Goal: Task Accomplishment & Management: Complete application form

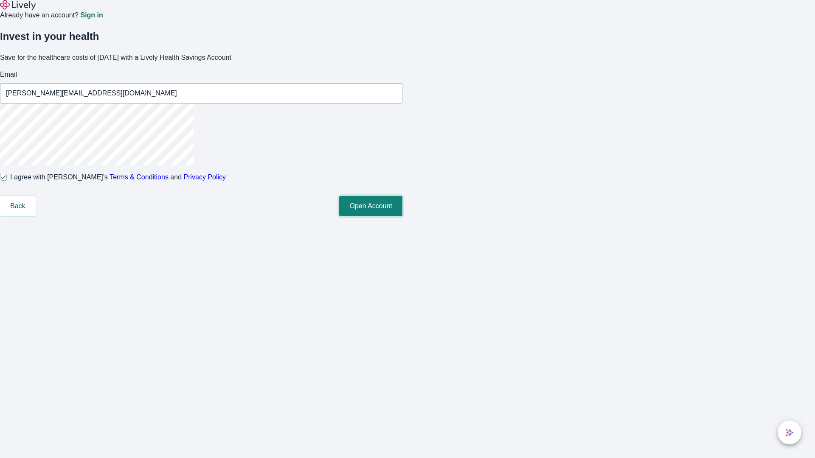
click at [402, 217] on button "Open Account" at bounding box center [370, 206] width 63 height 20
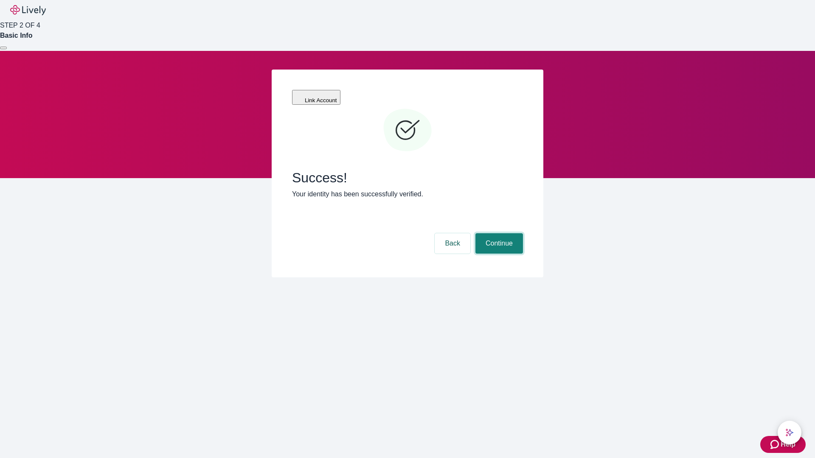
click at [498, 233] on button "Continue" at bounding box center [499, 243] width 48 height 20
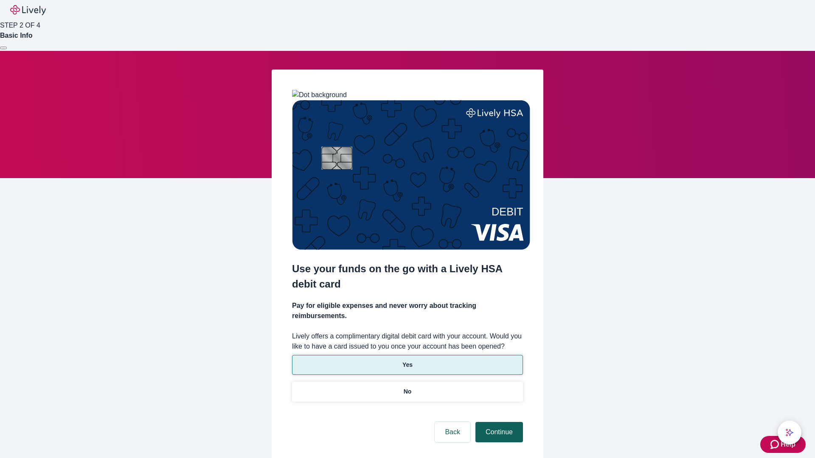
click at [407, 361] on p "Yes" at bounding box center [407, 365] width 10 height 9
click at [498, 422] on button "Continue" at bounding box center [499, 432] width 48 height 20
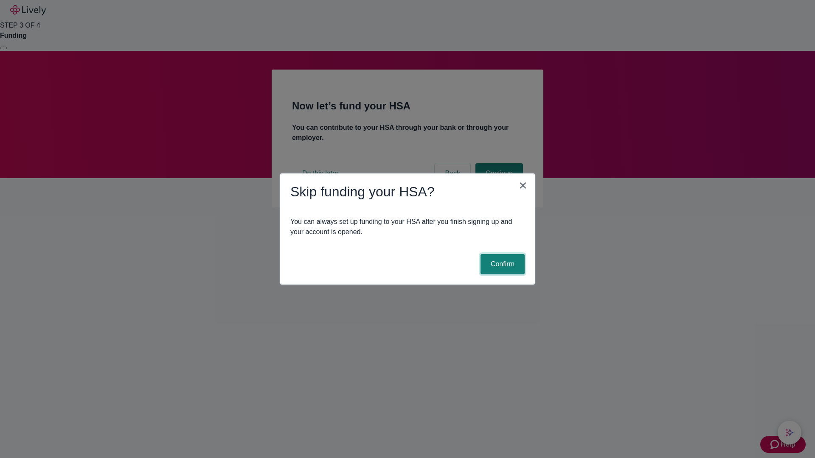
click at [501, 264] on button "Confirm" at bounding box center [503, 264] width 44 height 20
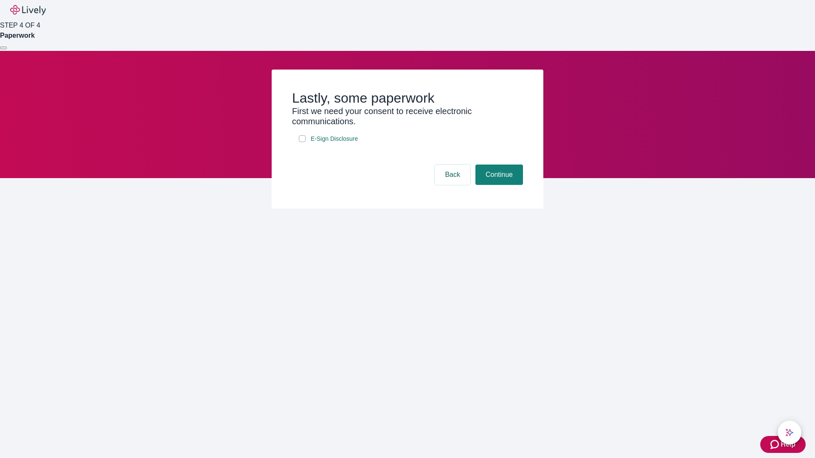
click at [302, 142] on input "E-Sign Disclosure" at bounding box center [302, 138] width 7 height 7
checkbox input "true"
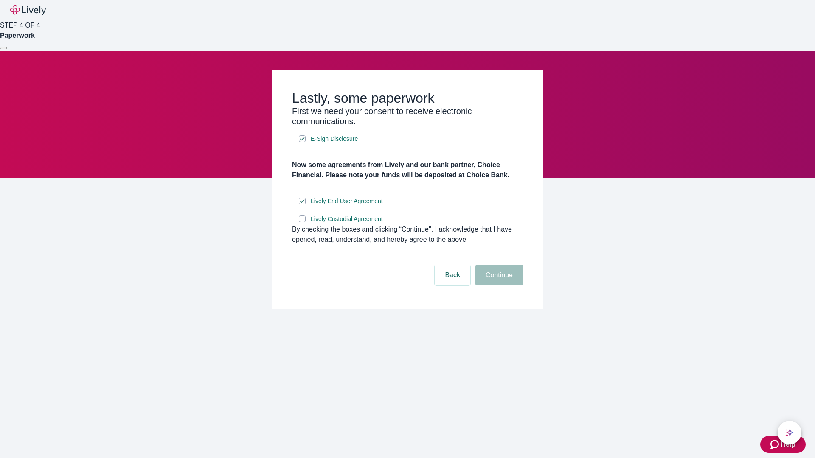
click at [302, 222] on input "Lively Custodial Agreement" at bounding box center [302, 219] width 7 height 7
checkbox input "true"
click at [498, 286] on button "Continue" at bounding box center [499, 275] width 48 height 20
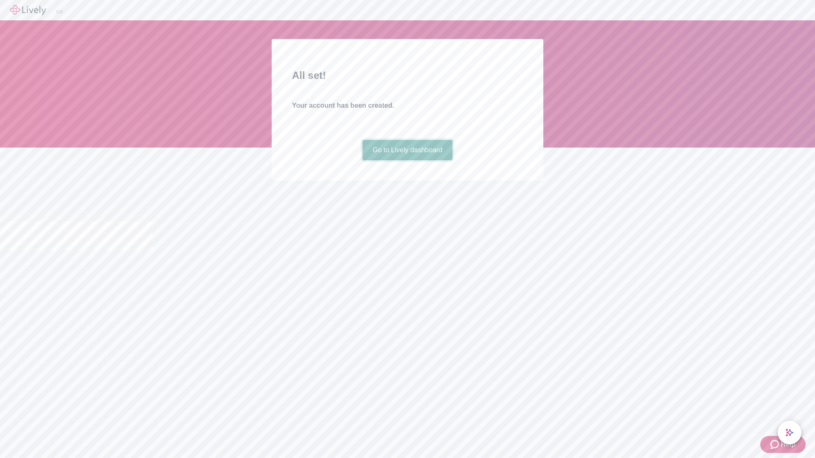
click at [407, 160] on link "Go to Lively dashboard" at bounding box center [408, 150] width 90 height 20
